Goal: Check status: Check status

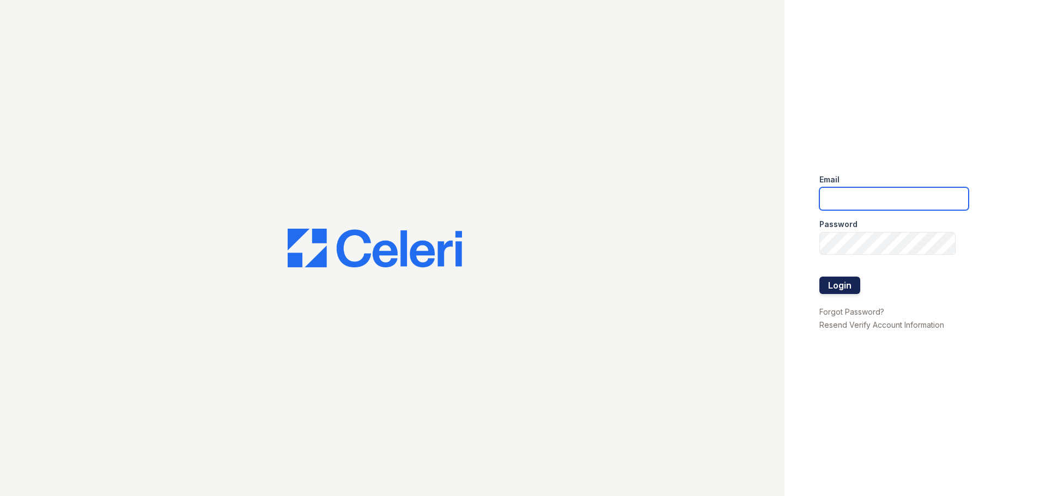
type input "[DOMAIN_NAME][EMAIL_ADDRESS][DOMAIN_NAME]"
click at [837, 280] on button "Login" at bounding box center [839, 285] width 41 height 17
click at [869, 198] on input "[DOMAIN_NAME][EMAIL_ADDRESS][DOMAIN_NAME]" at bounding box center [893, 198] width 149 height 23
type input "kimberly.am@cafmanagement.com"
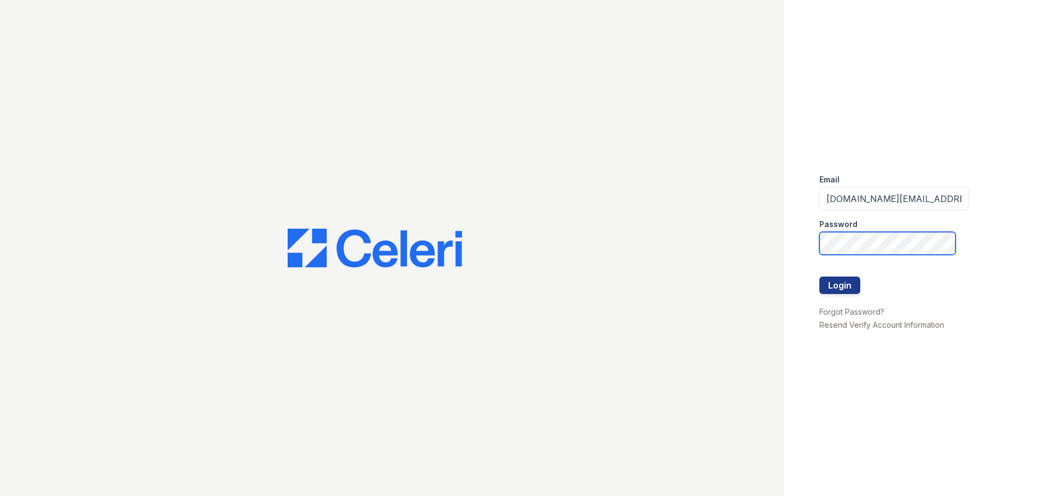
click at [819, 277] on button "Login" at bounding box center [839, 285] width 41 height 17
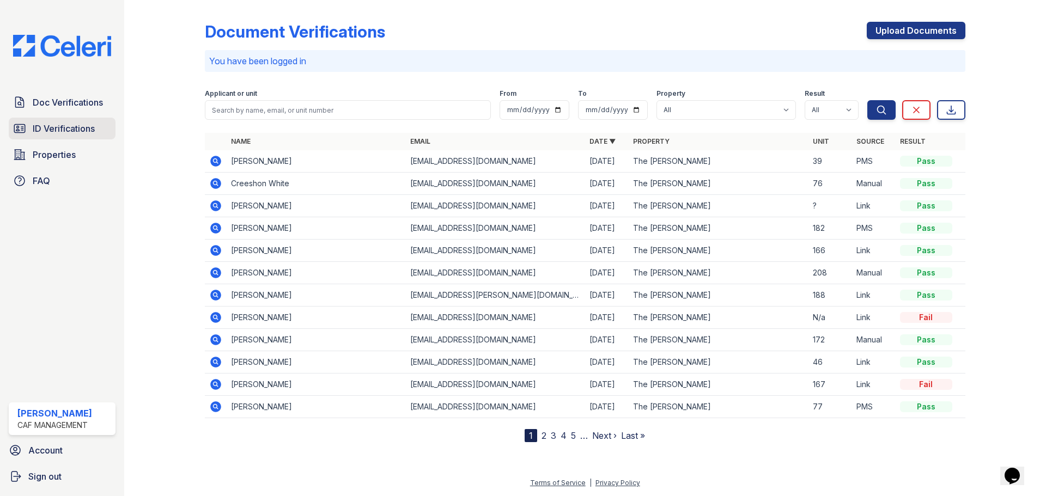
click at [48, 130] on span "ID Verifications" at bounding box center [64, 128] width 62 height 13
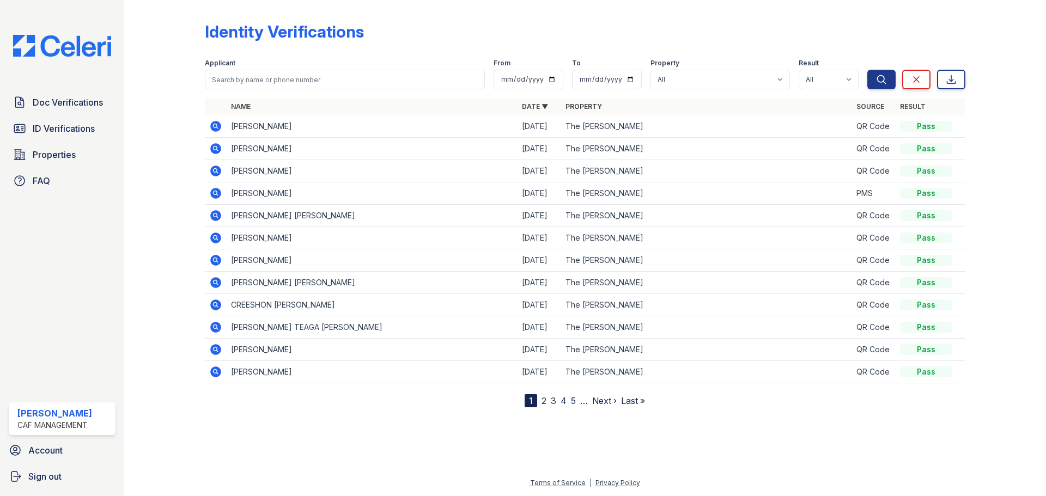
click at [217, 125] on icon at bounding box center [215, 126] width 11 height 11
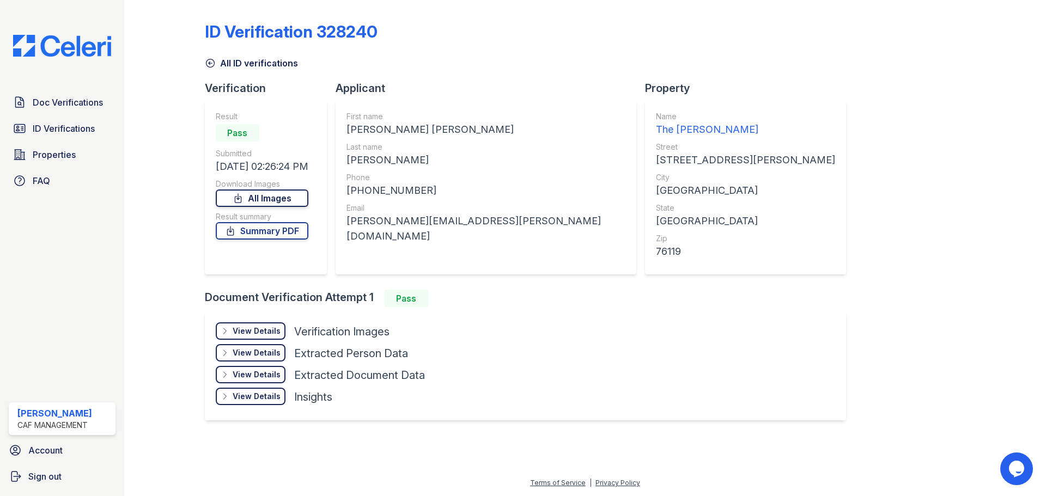
click at [284, 202] on link "All Images" at bounding box center [262, 198] width 93 height 17
